Goal: Browse casually

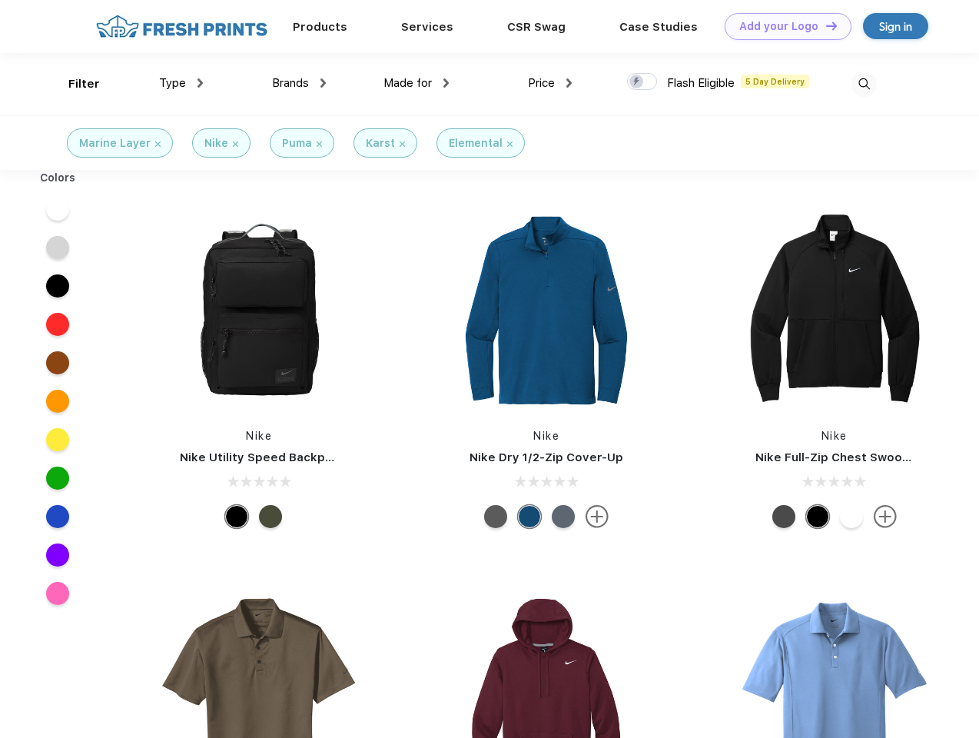
scroll to position [1, 0]
click at [782, 26] on link "Add your Logo Design Tool" at bounding box center [787, 26] width 127 height 27
click at [0, 0] on div "Design Tool" at bounding box center [0, 0] width 0 height 0
click at [824, 25] on link "Add your Logo Design Tool" at bounding box center [787, 26] width 127 height 27
click at [74, 84] on div "Filter" at bounding box center [83, 84] width 31 height 18
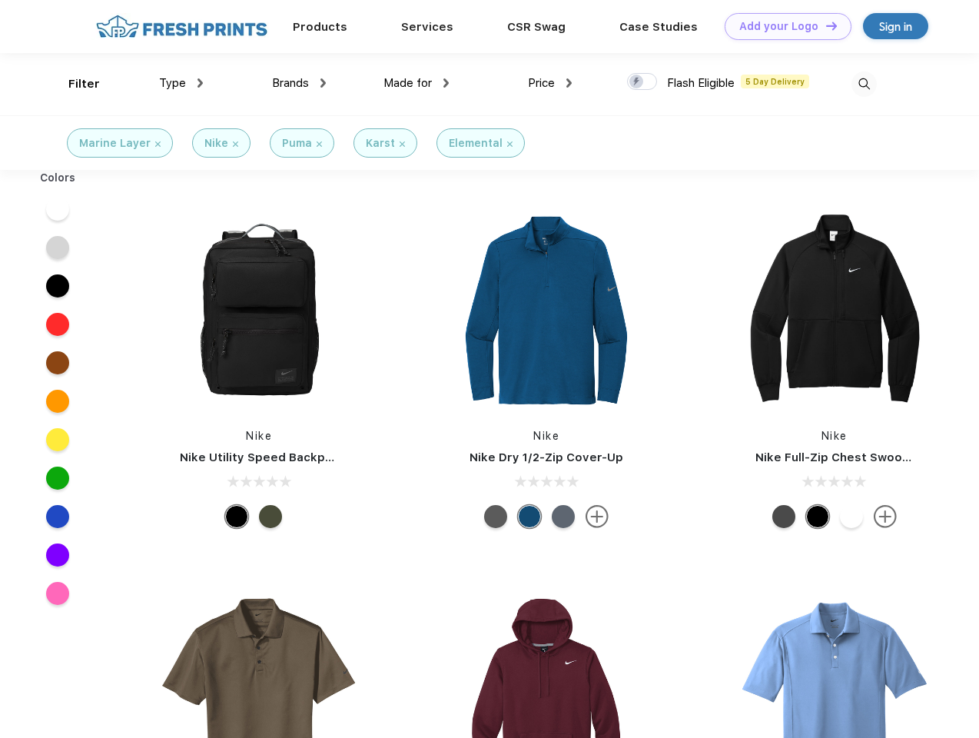
click at [181, 83] on span "Type" at bounding box center [172, 83] width 27 height 14
click at [299, 83] on span "Brands" at bounding box center [290, 83] width 37 height 14
click at [416, 83] on span "Made for" at bounding box center [407, 83] width 48 height 14
click at [550, 83] on span "Price" at bounding box center [541, 83] width 27 height 14
click at [642, 82] on div at bounding box center [642, 81] width 30 height 17
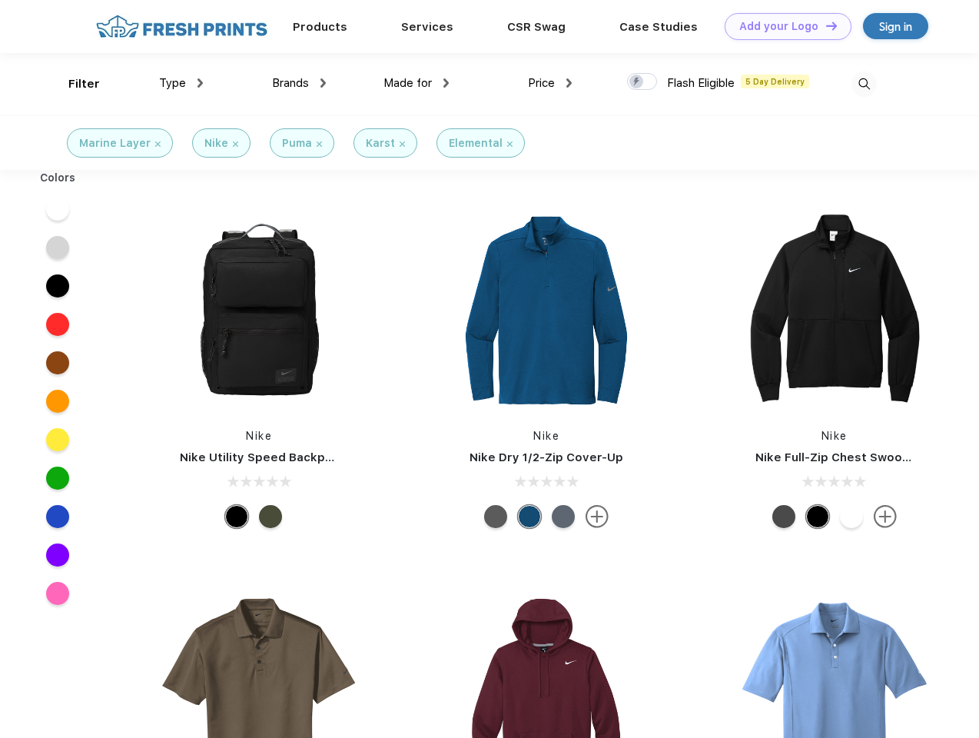
click at [637, 82] on input "checkbox" at bounding box center [632, 77] width 10 height 10
click at [863, 84] on img at bounding box center [863, 83] width 25 height 25
